Goal: Task Accomplishment & Management: Manage account settings

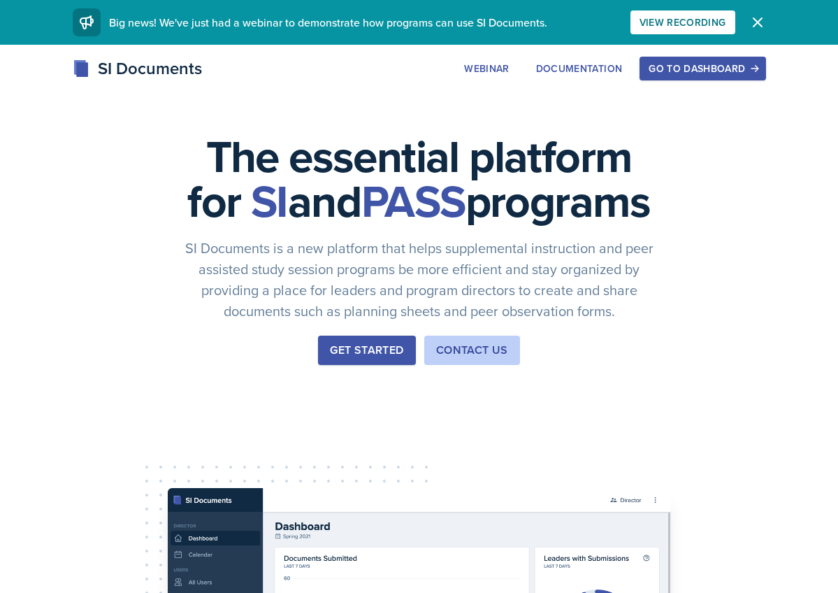
click at [735, 71] on div "Go to Dashboard" at bounding box center [703, 68] width 108 height 11
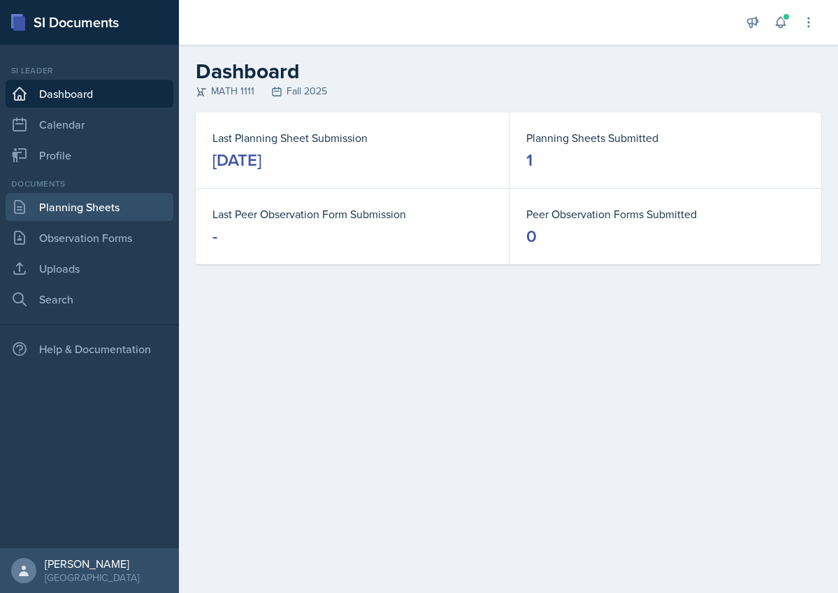
click at [127, 205] on link "Planning Sheets" at bounding box center [90, 207] width 168 height 28
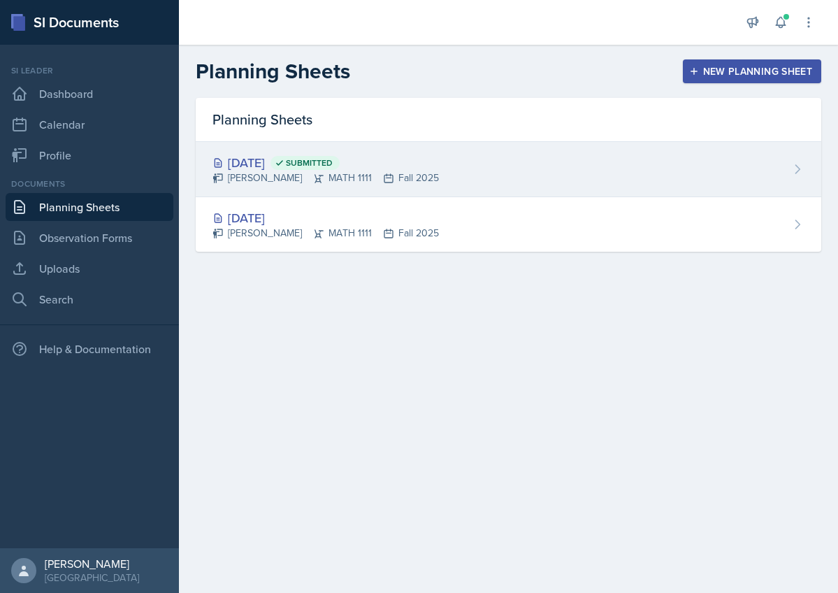
click at [263, 166] on div "[DATE] Submitted" at bounding box center [325, 162] width 226 height 19
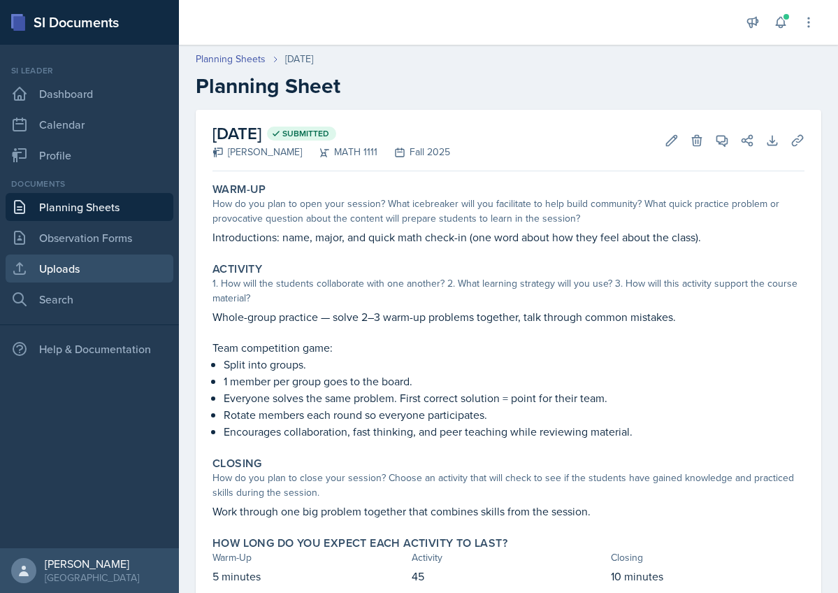
click at [74, 274] on link "Uploads" at bounding box center [90, 268] width 168 height 28
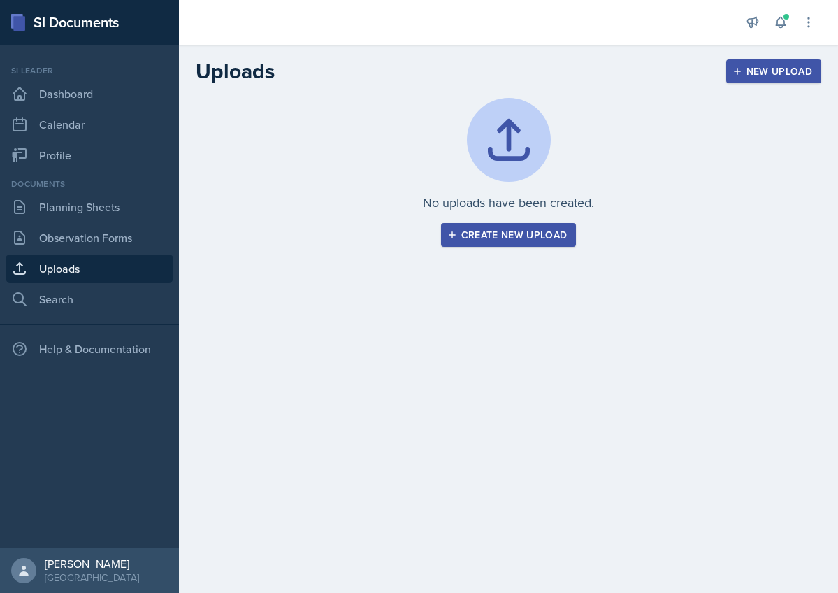
click at [470, 231] on div "Create new upload" at bounding box center [508, 234] width 117 height 11
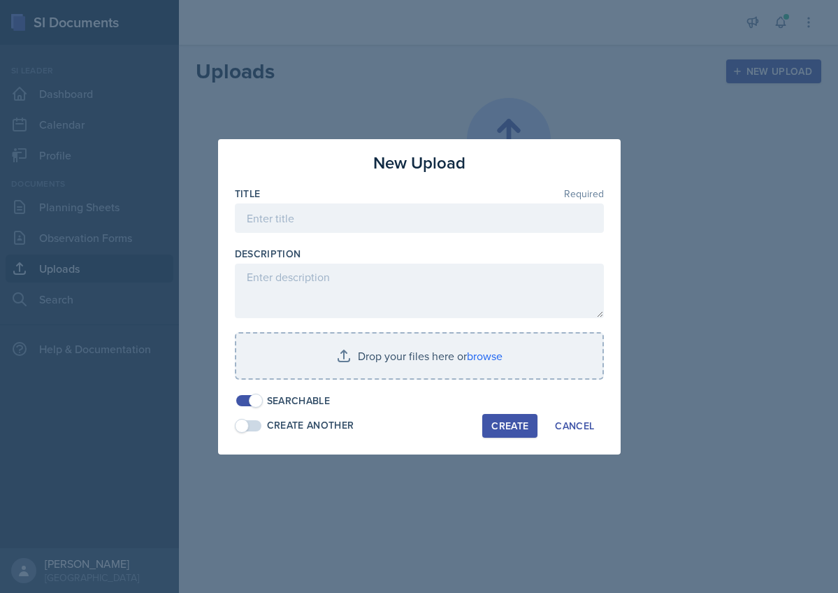
click at [443, 217] on input at bounding box center [419, 217] width 369 height 29
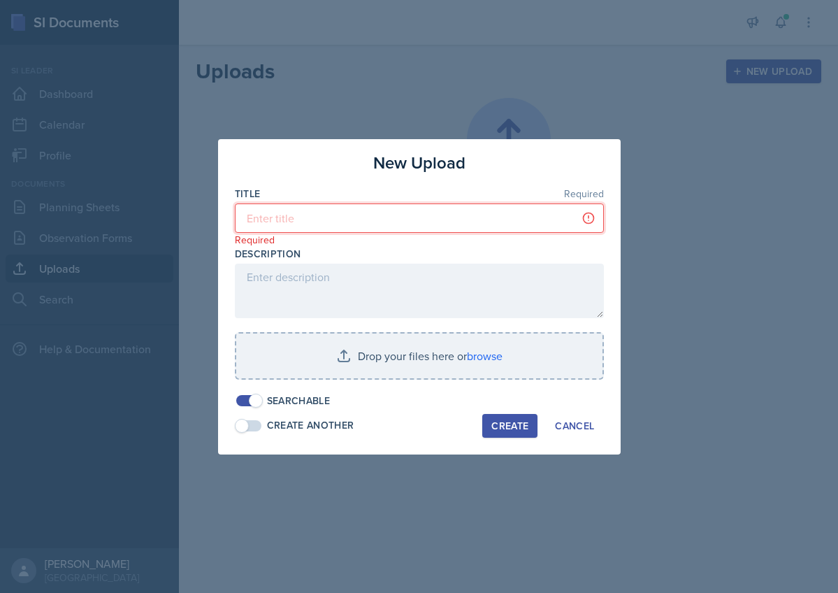
click at [442, 221] on input at bounding box center [419, 217] width 369 height 29
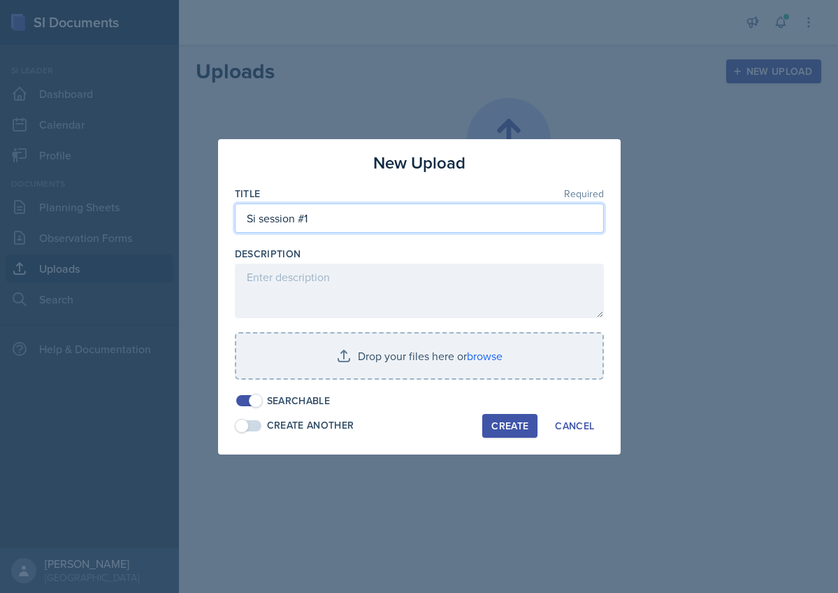
type input "Si session #1"
click at [385, 285] on textarea at bounding box center [419, 290] width 369 height 55
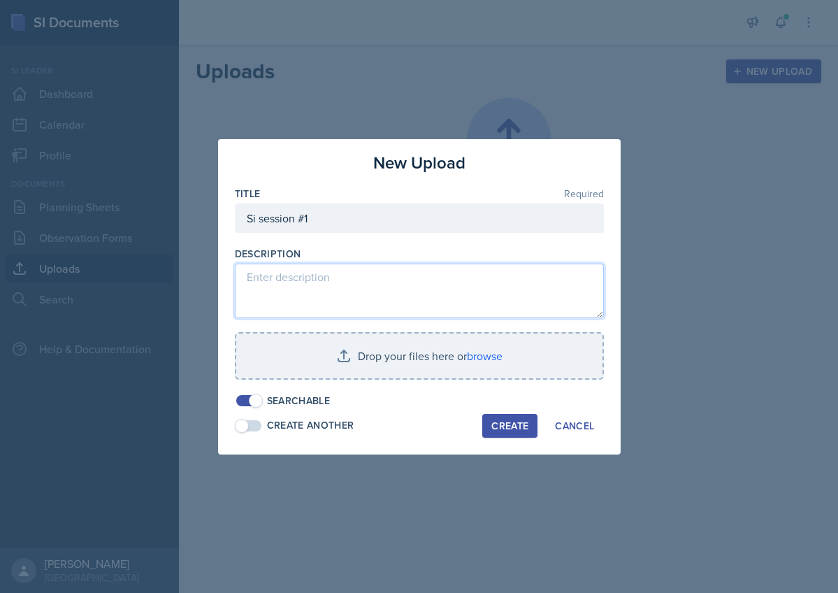
click at [281, 273] on textarea at bounding box center [419, 290] width 369 height 55
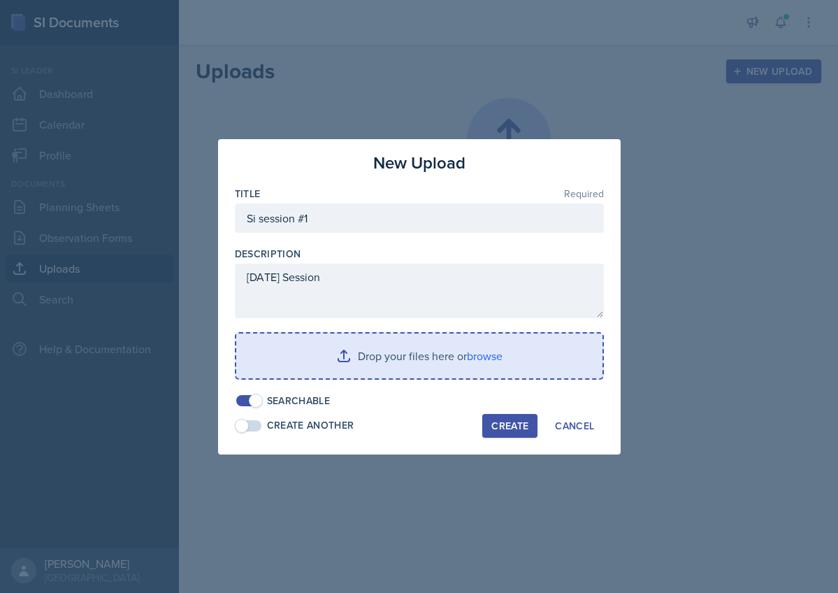
click at [440, 354] on input "file" at bounding box center [419, 355] width 366 height 45
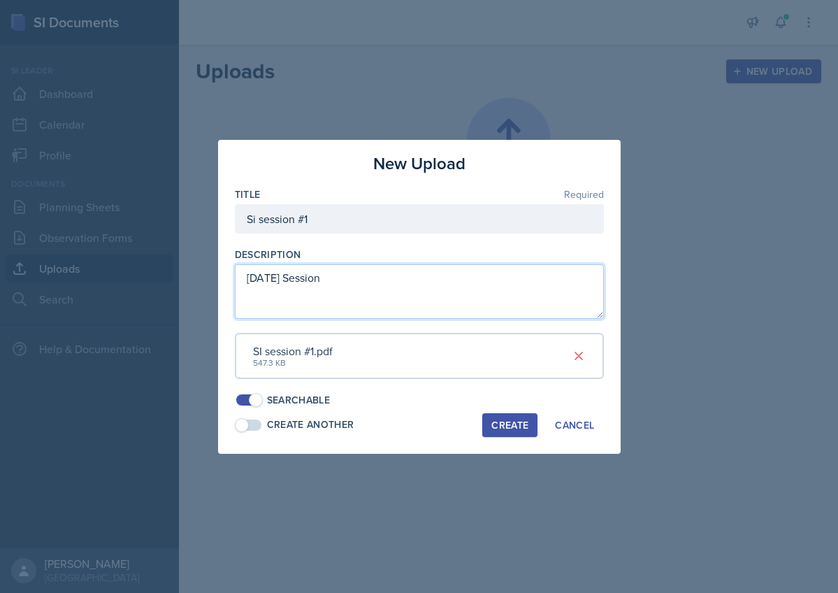
click at [430, 282] on textarea "[DATE] Session" at bounding box center [419, 291] width 369 height 55
click at [249, 280] on textarea "[DATE] Session" at bounding box center [419, 291] width 369 height 55
type textarea "[DATE] Session"
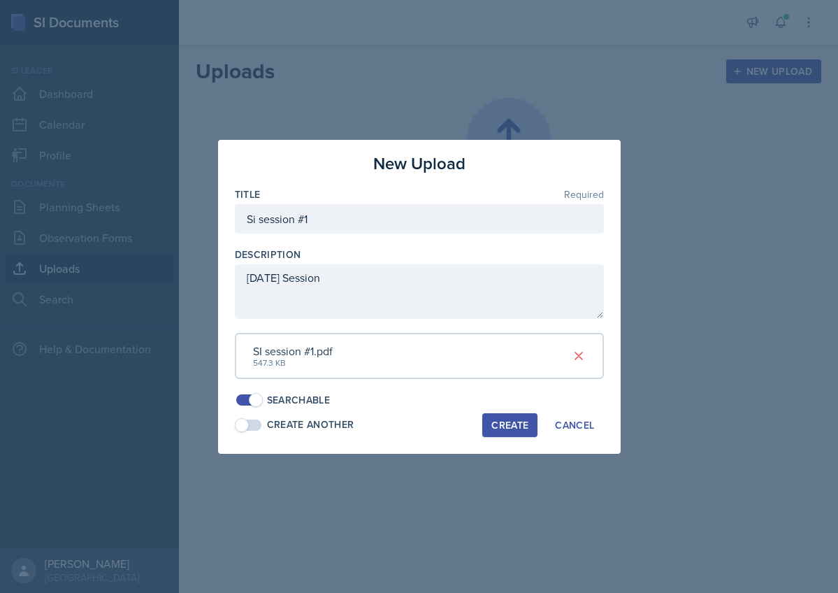
click at [328, 223] on input "Si session #1" at bounding box center [419, 218] width 369 height 29
type input "Si session #1 - Linear Equations and Inequality"
click at [511, 419] on div "Create" at bounding box center [509, 424] width 37 height 11
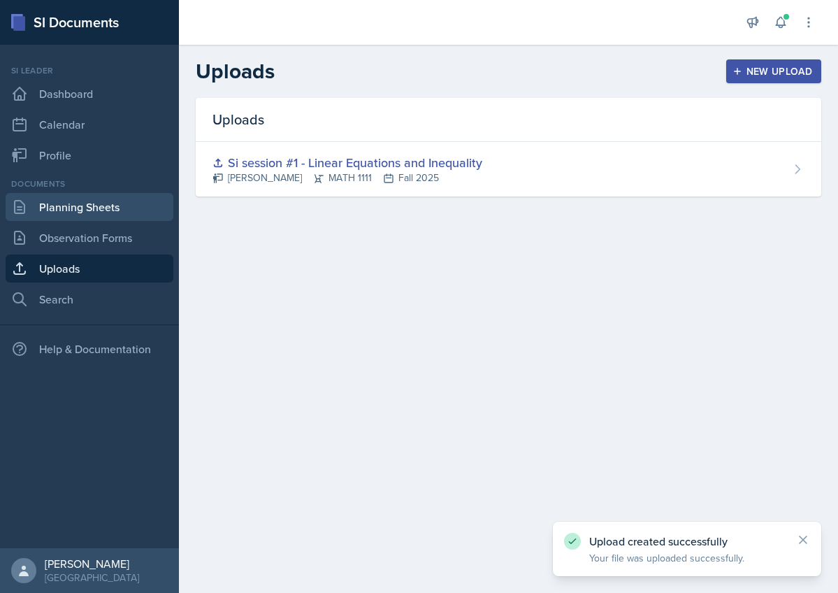
click at [105, 217] on link "Planning Sheets" at bounding box center [90, 207] width 168 height 28
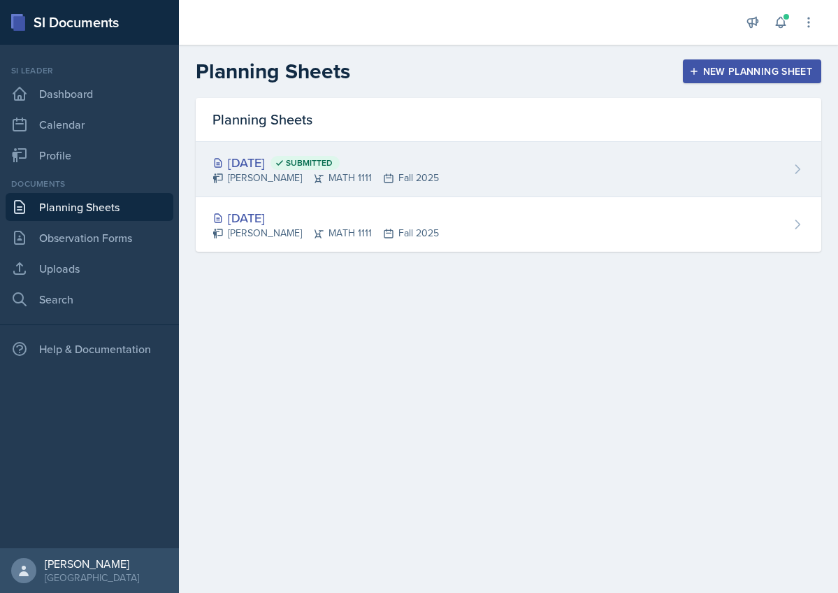
click at [359, 177] on div "[PERSON_NAME] MATH 1111 Fall 2025" at bounding box center [325, 178] width 226 height 15
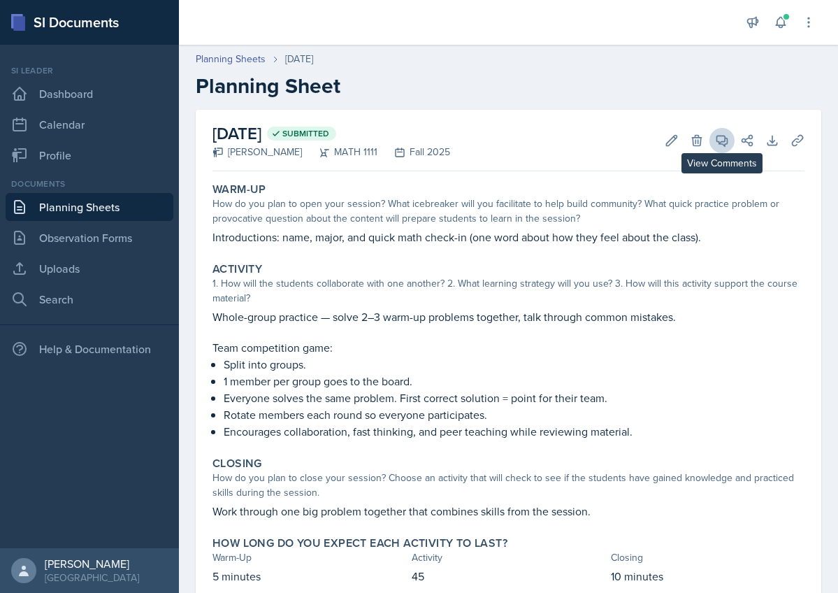
click at [728, 139] on icon at bounding box center [722, 140] width 14 height 14
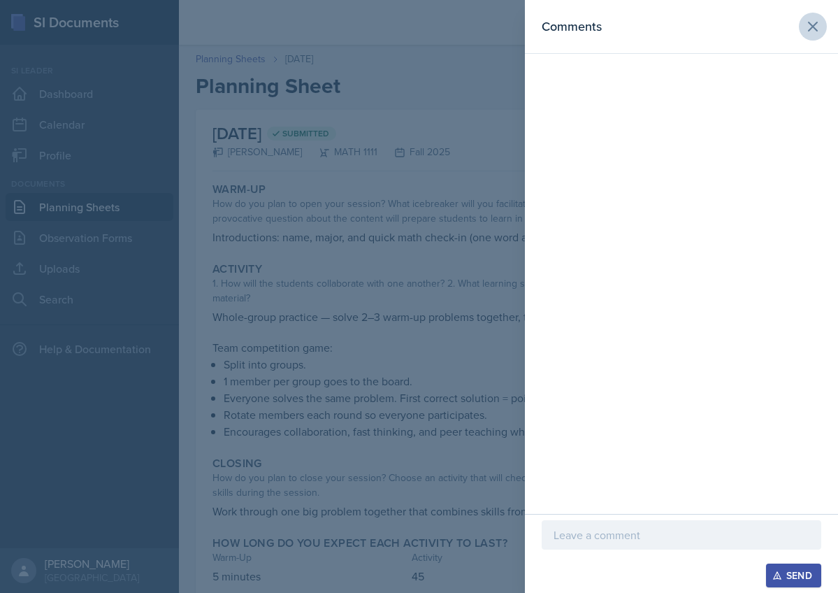
click at [817, 27] on icon at bounding box center [812, 26] width 17 height 17
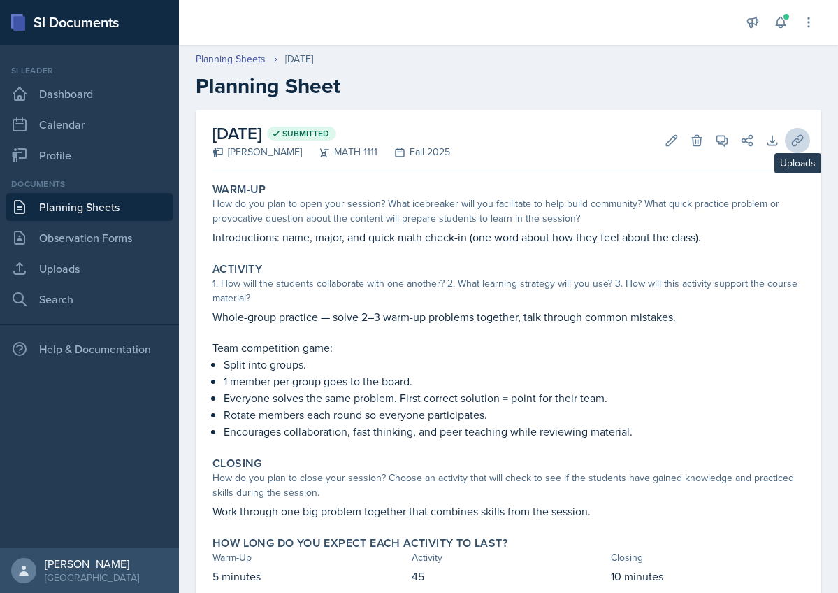
click at [796, 138] on icon at bounding box center [797, 140] width 14 height 14
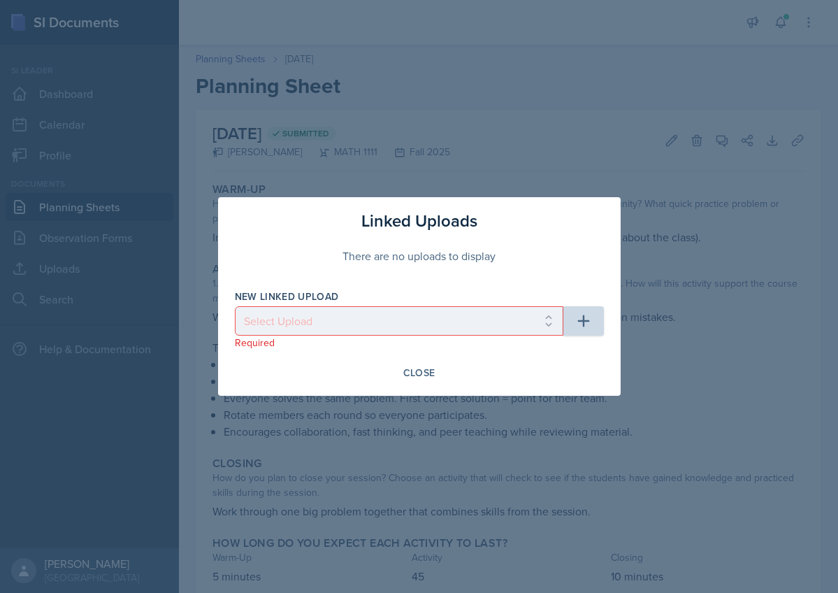
select select "96abe1fa-99e0-45d9-b4df-e2bcad3d1ff0"
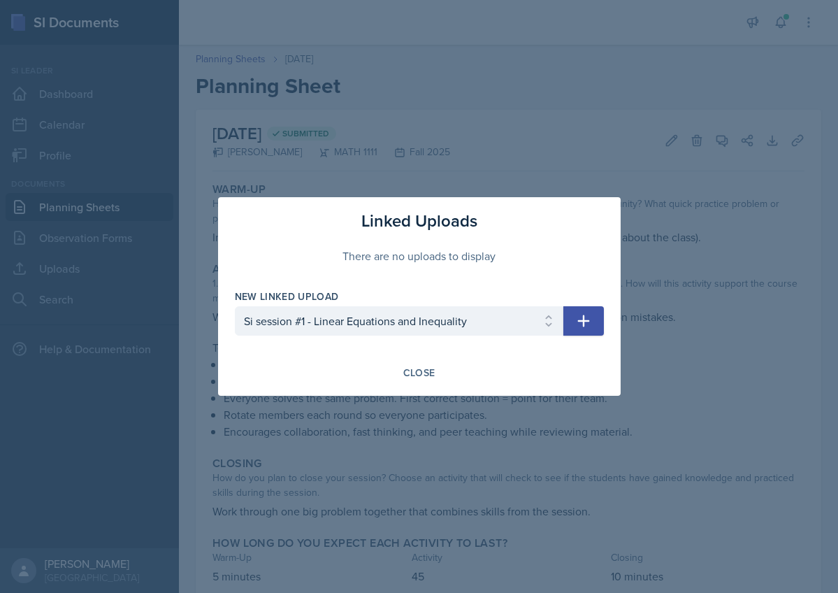
click at [584, 323] on icon "button" at bounding box center [583, 321] width 12 height 12
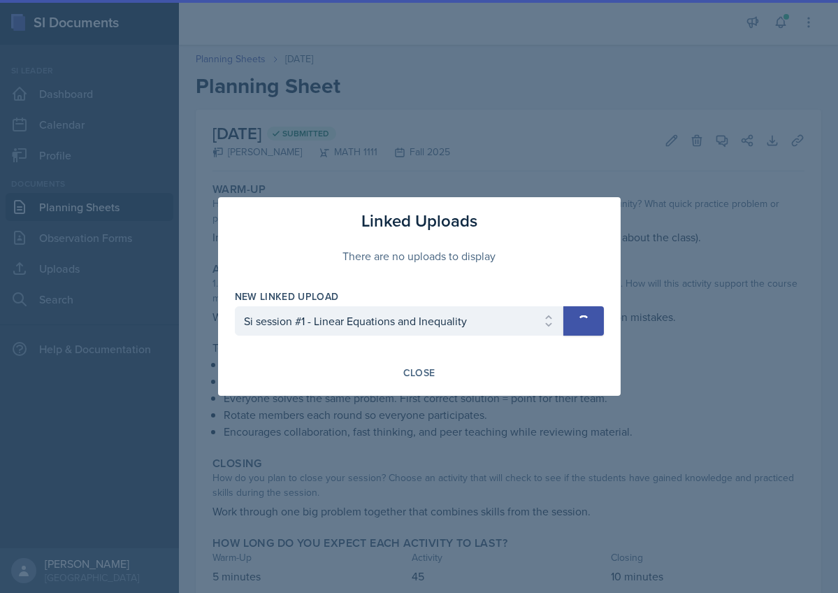
select select
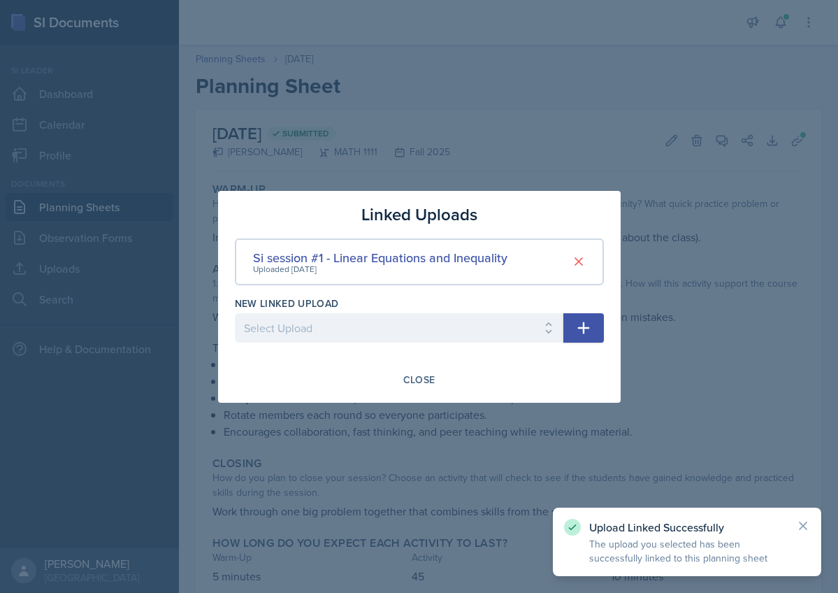
click at [548, 159] on div at bounding box center [419, 296] width 838 height 593
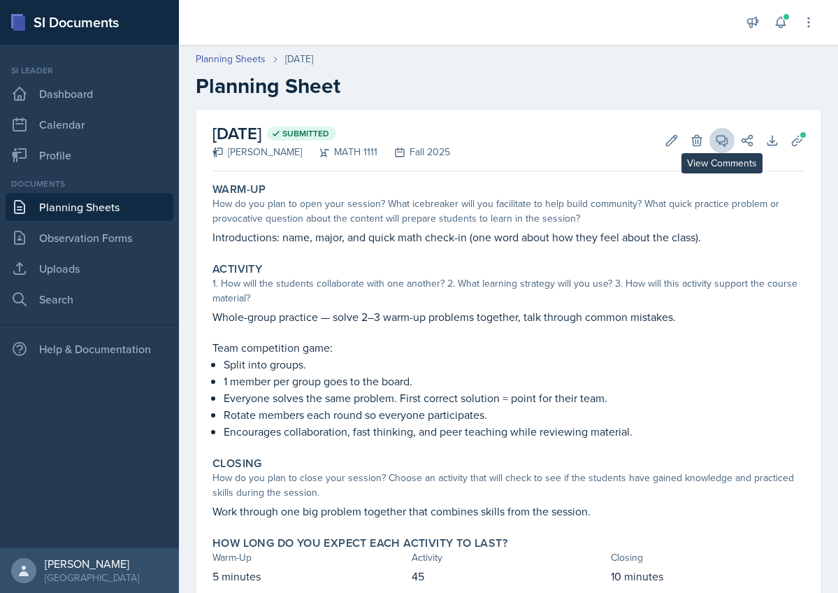
click at [725, 138] on span at bounding box center [726, 135] width 7 height 7
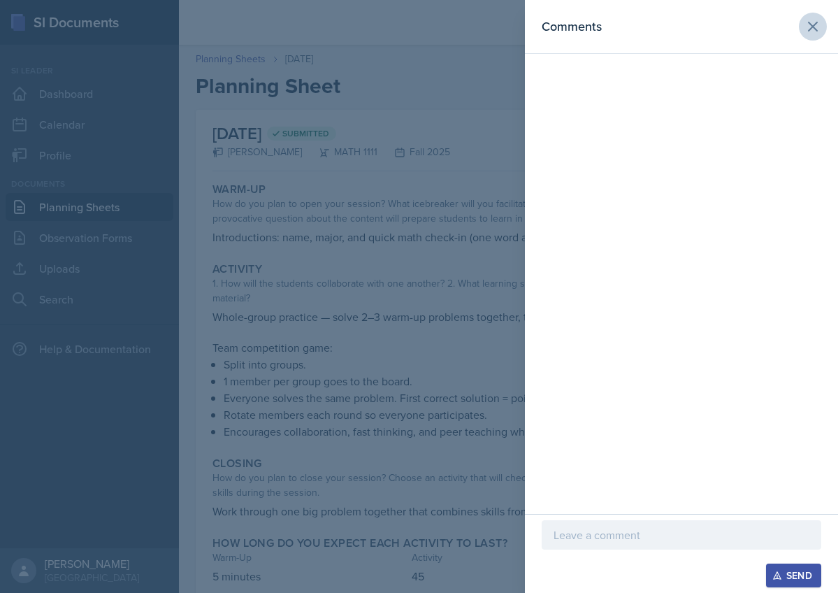
click at [807, 31] on icon at bounding box center [812, 26] width 17 height 17
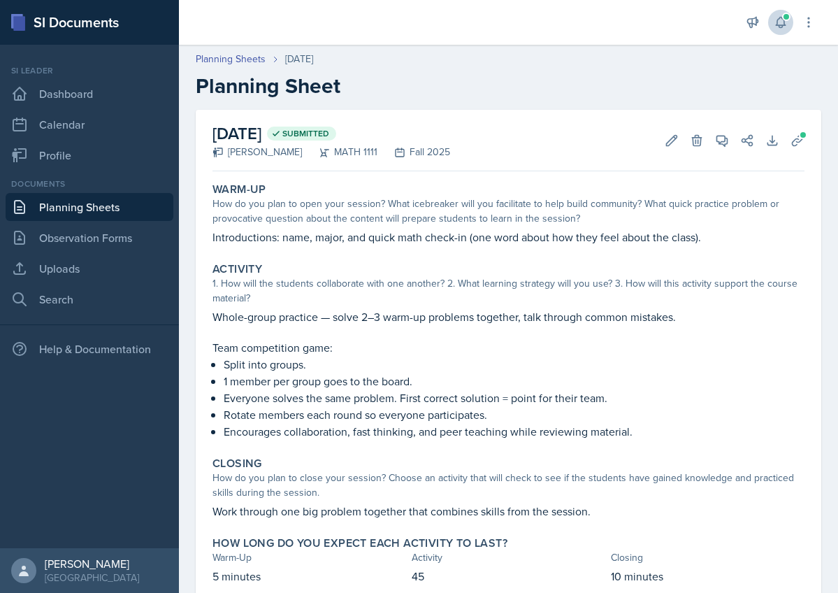
click at [774, 29] on button at bounding box center [780, 22] width 25 height 25
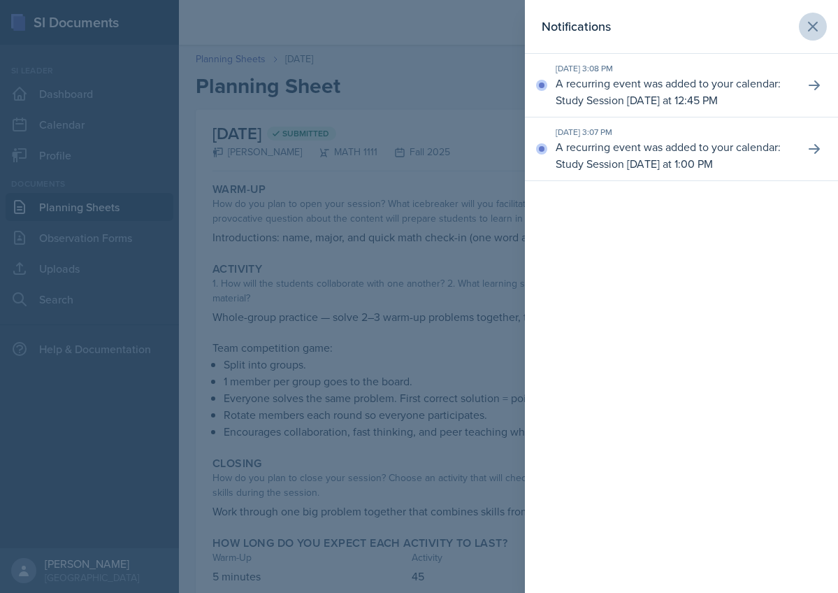
click at [819, 21] on icon at bounding box center [812, 26] width 17 height 17
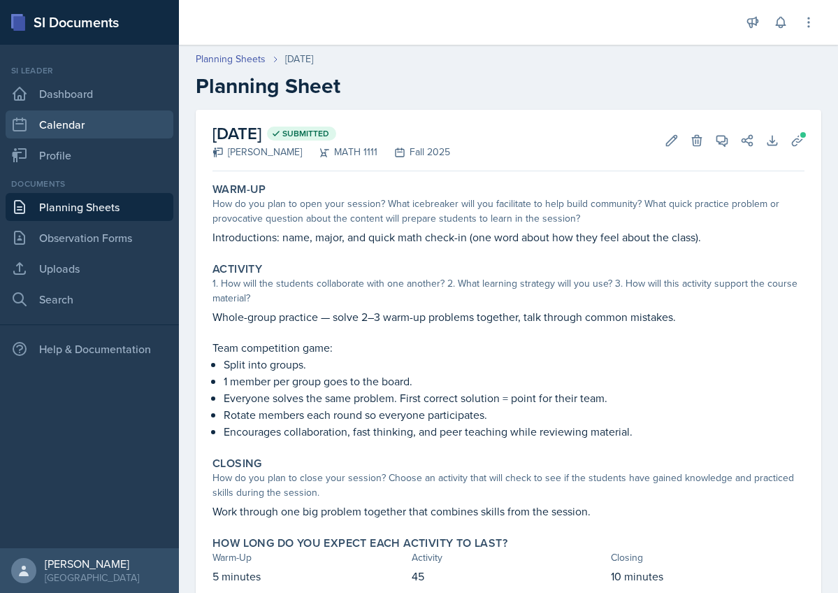
click at [72, 129] on link "Calendar" at bounding box center [90, 124] width 168 height 28
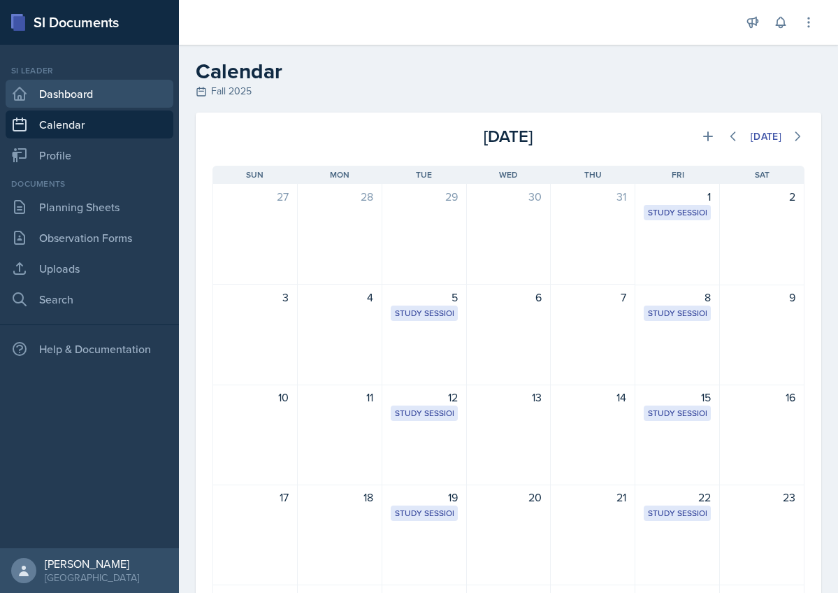
click at [78, 92] on link "Dashboard" at bounding box center [90, 94] width 168 height 28
